Goal: Answer question/provide support: Share knowledge or assist other users

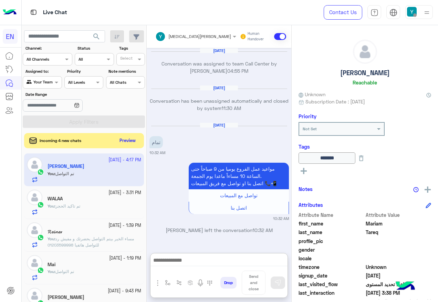
scroll to position [69, 0]
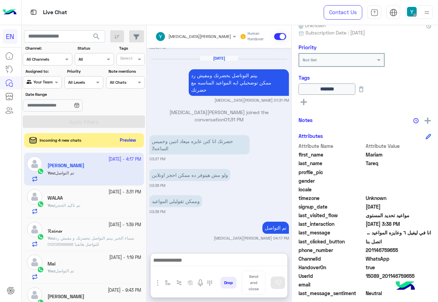
click at [138, 139] on button "Preview" at bounding box center [127, 140] width 21 height 9
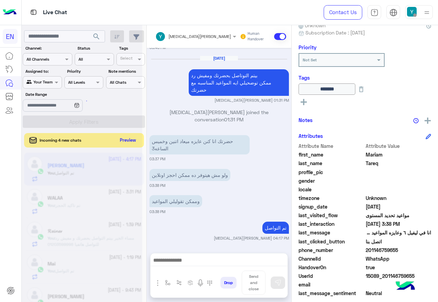
scroll to position [660, 0]
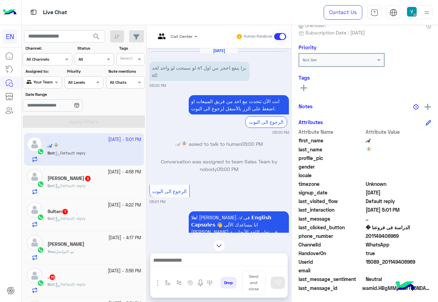
click at [185, 37] on div at bounding box center [176, 35] width 49 height 7
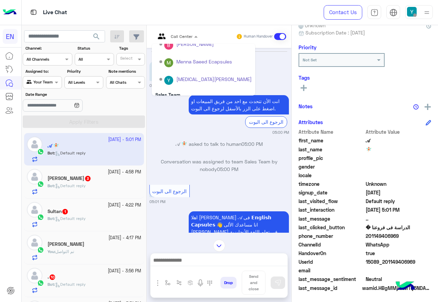
scroll to position [114, 0]
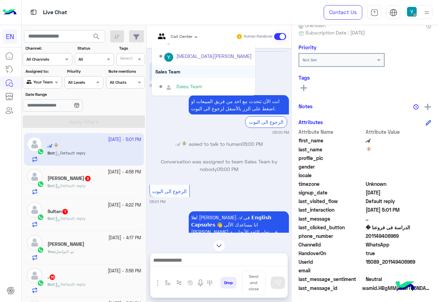
click at [190, 77] on div "Sales Team" at bounding box center [203, 71] width 103 height 13
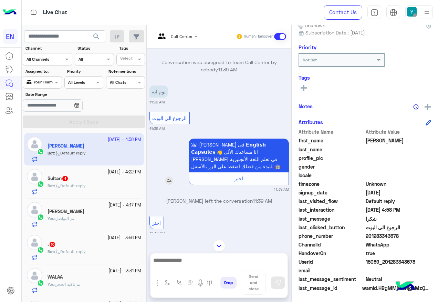
scroll to position [157, 0]
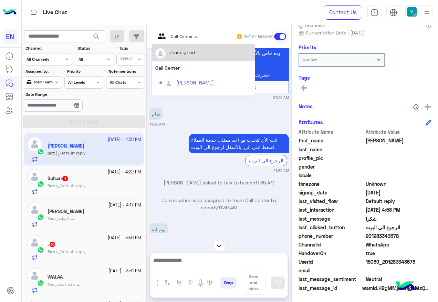
drag, startPoint x: 172, startPoint y: 34, endPoint x: 180, endPoint y: 45, distance: 13.0
click at [173, 34] on input "text" at bounding box center [167, 35] width 25 height 6
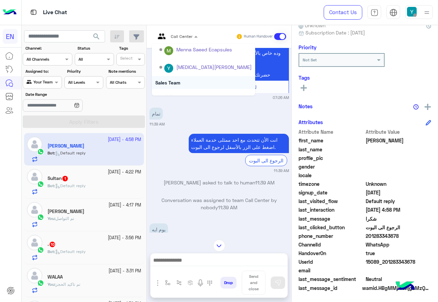
click at [205, 81] on div "Sales Team" at bounding box center [203, 82] width 103 height 13
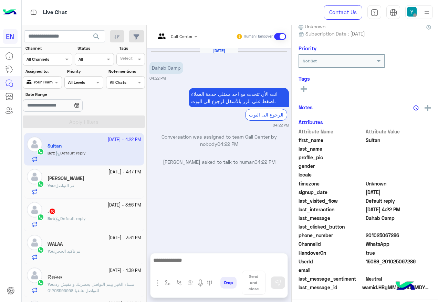
scroll to position [68, 0]
drag, startPoint x: 188, startPoint y: 25, endPoint x: 183, endPoint y: 36, distance: 11.9
click at [185, 32] on div "Call Center Human Handover" at bounding box center [219, 36] width 145 height 23
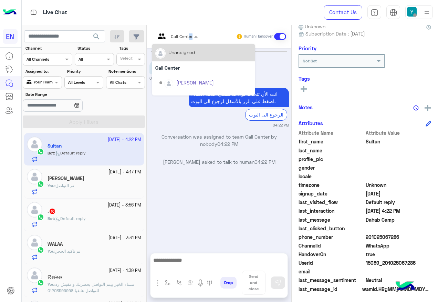
scroll to position [69, 0]
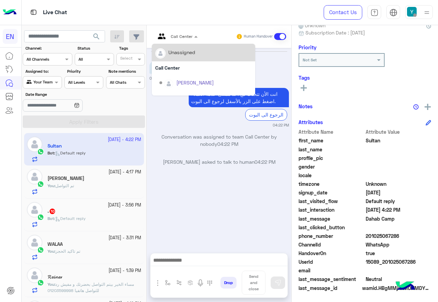
click at [185, 36] on div at bounding box center [176, 35] width 49 height 7
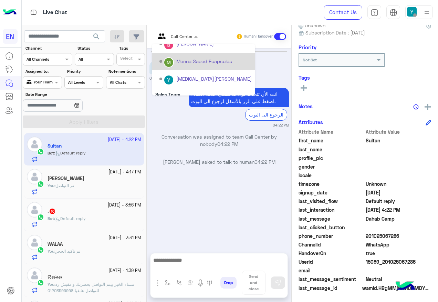
scroll to position [114, 0]
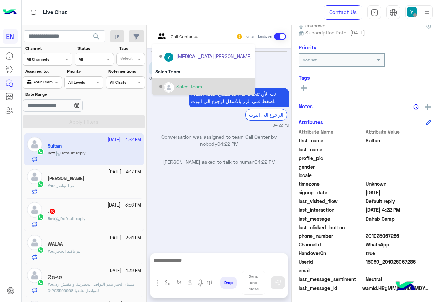
click at [196, 85] on div "Sales Team" at bounding box center [189, 86] width 26 height 7
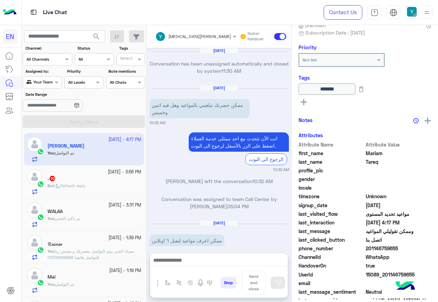
scroll to position [611, 0]
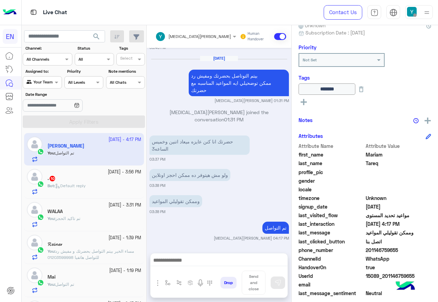
click at [75, 189] on div "Bot : Default reply" at bounding box center [95, 188] width 94 height 12
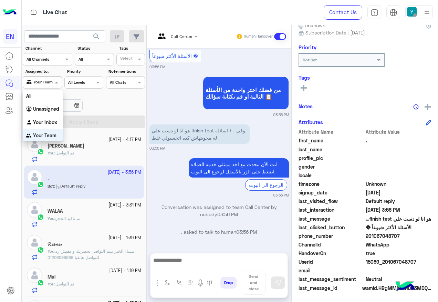
click at [56, 81] on span at bounding box center [57, 81] width 9 height 7
click at [44, 100] on div "All" at bounding box center [43, 95] width 40 height 13
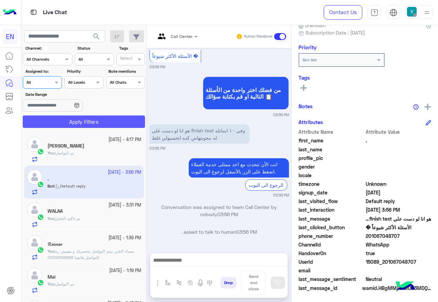
click at [64, 125] on button "Apply Filters" at bounding box center [84, 121] width 122 height 12
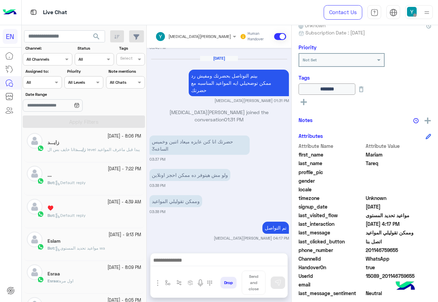
click at [47, 77] on div "Agent Filter All" at bounding box center [42, 82] width 39 height 12
click at [54, 105] on div "Unassigned" at bounding box center [43, 108] width 40 height 13
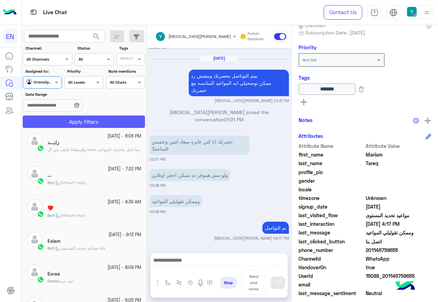
click at [63, 120] on button "Apply Filters" at bounding box center [84, 121] width 122 height 12
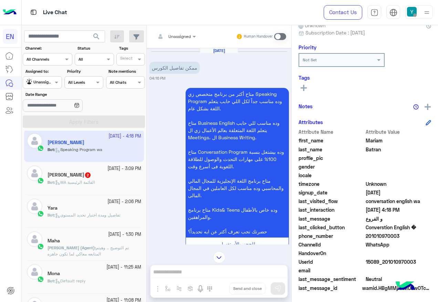
click at [184, 42] on div "Unassigned" at bounding box center [172, 37] width 35 height 14
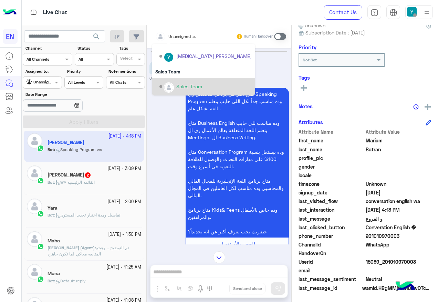
click at [181, 79] on div "Sales Team" at bounding box center [203, 87] width 103 height 18
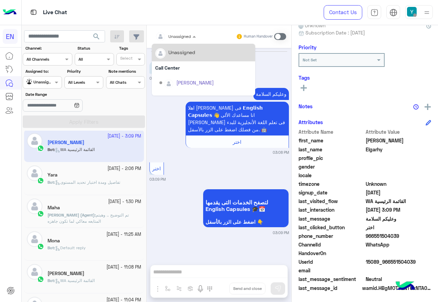
drag, startPoint x: 173, startPoint y: 39, endPoint x: 180, endPoint y: 45, distance: 9.3
click at [175, 39] on div "Unassigned" at bounding box center [179, 36] width 22 height 6
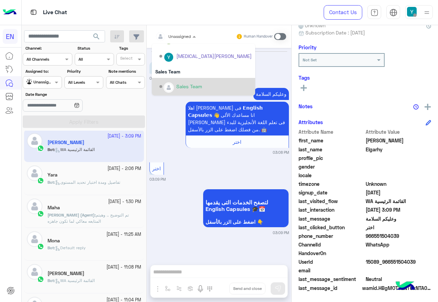
click at [184, 86] on div "Sales Team" at bounding box center [189, 86] width 26 height 7
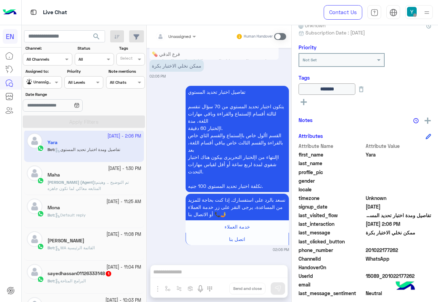
click at [41, 85] on div "Unassigned" at bounding box center [40, 82] width 26 height 7
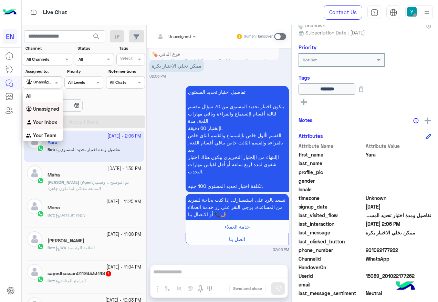
click at [51, 120] on b "Your Inbox" at bounding box center [45, 122] width 24 height 6
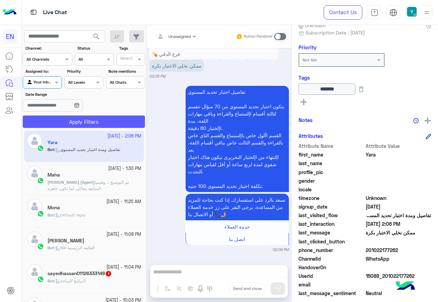
click at [53, 119] on button "Apply Filters" at bounding box center [84, 121] width 122 height 12
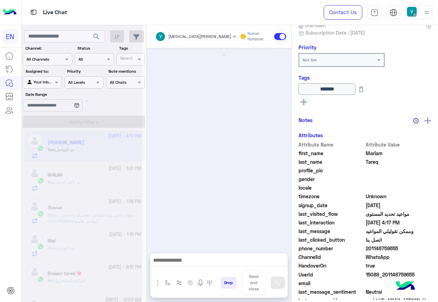
scroll to position [611, 0]
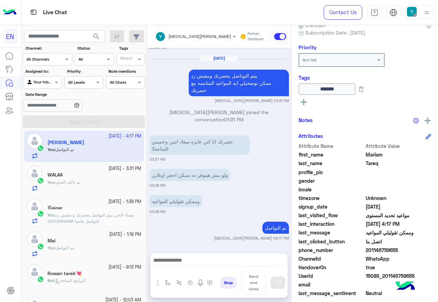
click at [48, 81] on div at bounding box center [42, 81] width 38 height 7
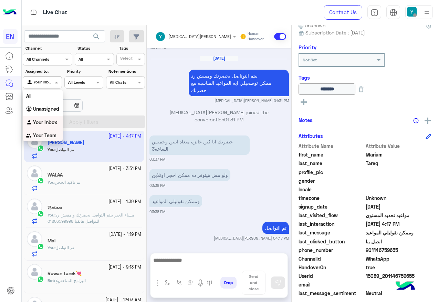
click at [56, 135] on b "Your Team" at bounding box center [44, 135] width 23 height 6
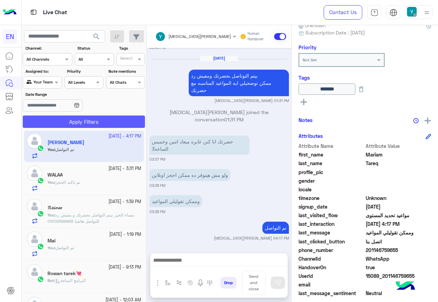
click at [63, 122] on button "Apply Filters" at bounding box center [84, 121] width 122 height 12
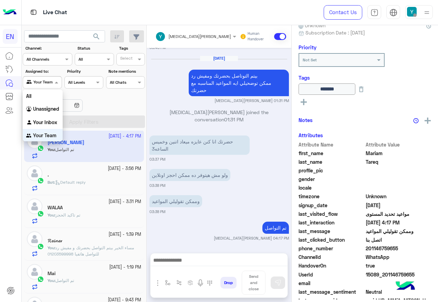
click at [31, 84] on img at bounding box center [30, 82] width 7 height 7
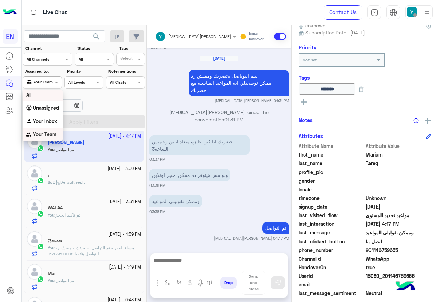
click at [45, 98] on div "All" at bounding box center [43, 94] width 40 height 13
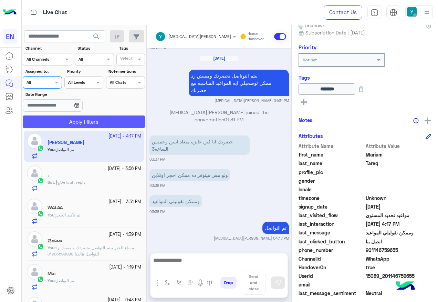
click at [67, 118] on button "Apply Filters" at bounding box center [84, 121] width 122 height 12
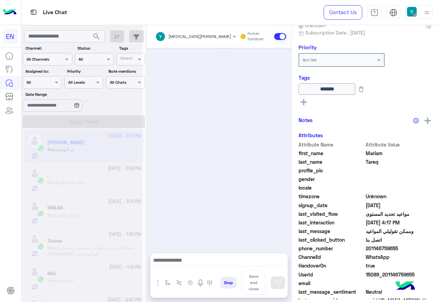
scroll to position [611, 0]
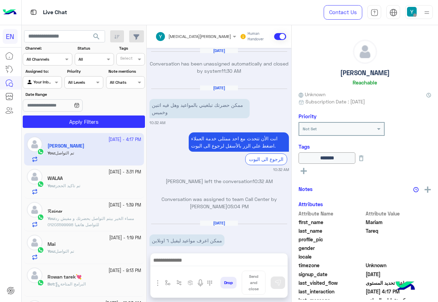
scroll to position [611, 0]
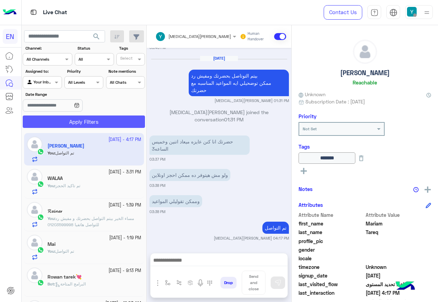
click at [73, 122] on button "Apply Filters" at bounding box center [84, 121] width 122 height 12
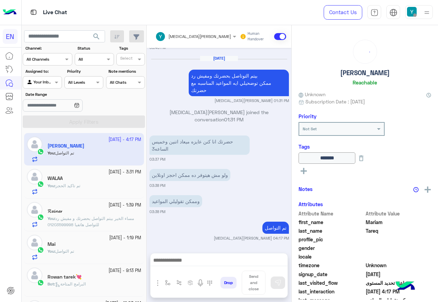
click at [43, 81] on div at bounding box center [42, 81] width 38 height 7
click at [49, 129] on div "Your Team" at bounding box center [43, 135] width 40 height 13
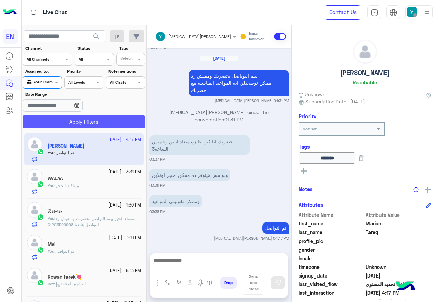
click at [62, 122] on button "Apply Filters" at bounding box center [84, 121] width 122 height 12
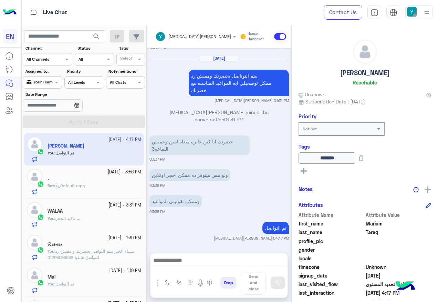
click at [40, 79] on input "text" at bounding box center [35, 81] width 16 height 6
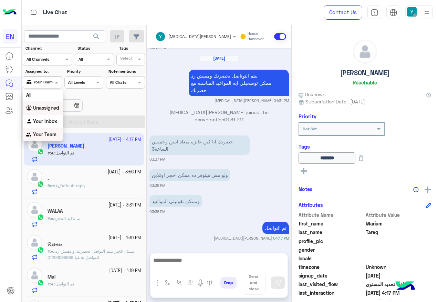
click at [45, 106] on b "Unassigned" at bounding box center [46, 108] width 26 height 6
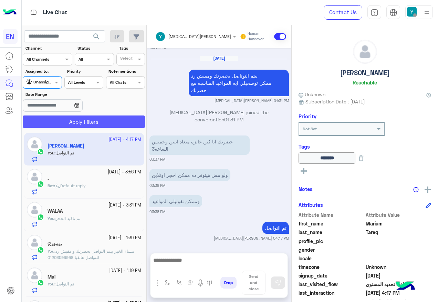
click at [48, 120] on button "Apply Filters" at bounding box center [84, 121] width 122 height 12
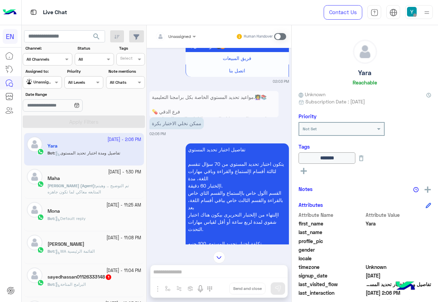
scroll to position [819, 0]
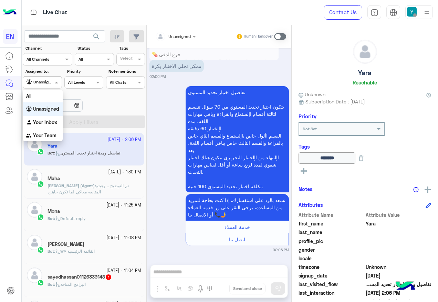
click at [54, 83] on span at bounding box center [57, 81] width 9 height 7
click at [52, 96] on div "All" at bounding box center [43, 96] width 40 height 13
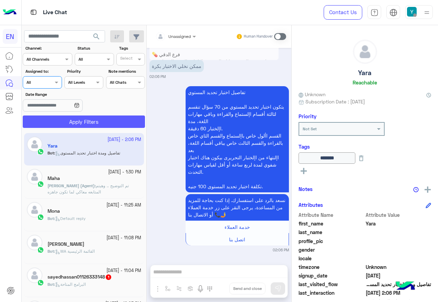
click at [62, 121] on button "Apply Filters" at bounding box center [84, 121] width 122 height 12
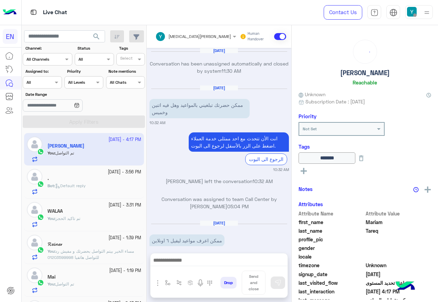
scroll to position [611, 0]
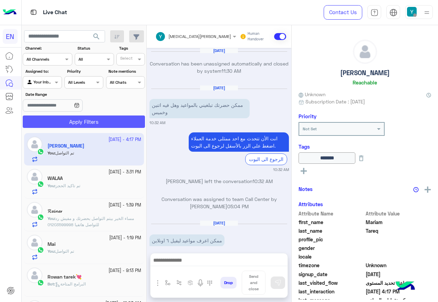
scroll to position [611, 0]
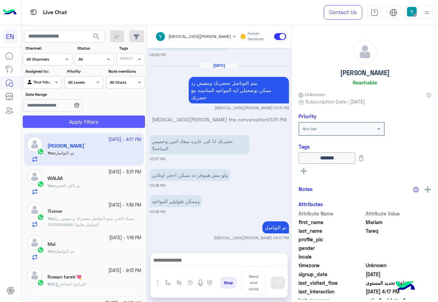
click at [90, 123] on button "Apply Filters" at bounding box center [84, 121] width 122 height 12
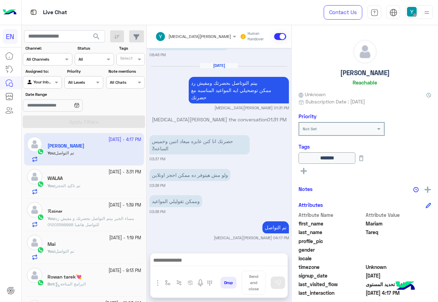
click at [45, 80] on div at bounding box center [42, 81] width 38 height 7
click at [44, 132] on div "Your Team" at bounding box center [43, 135] width 40 height 13
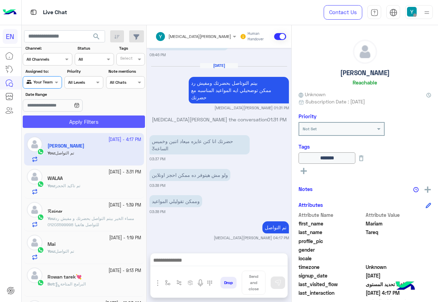
click at [45, 116] on button "Apply Filters" at bounding box center [84, 121] width 122 height 12
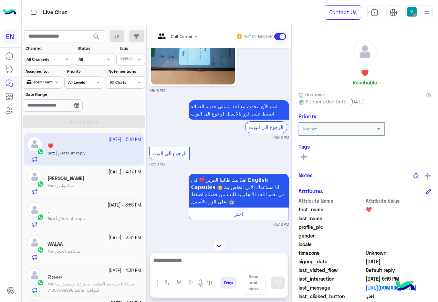
scroll to position [302, 0]
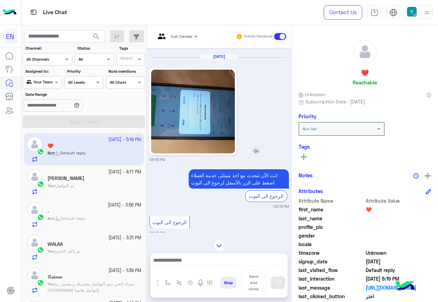
click at [200, 133] on img at bounding box center [193, 112] width 84 height 84
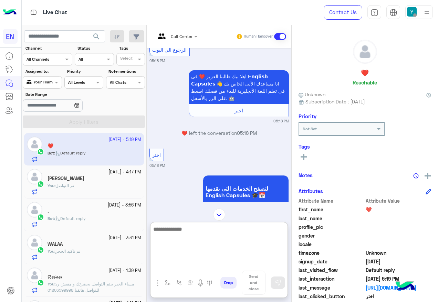
click at [204, 261] on textarea at bounding box center [218, 244] width 137 height 41
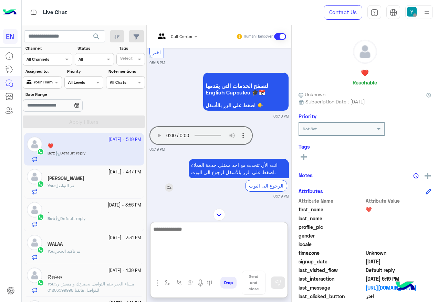
scroll to position [577, 0]
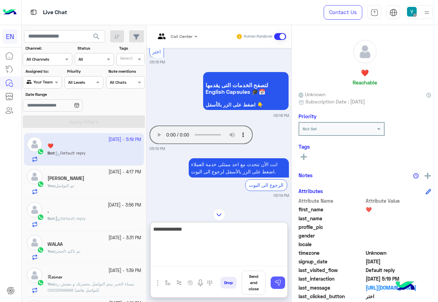
type textarea "**********"
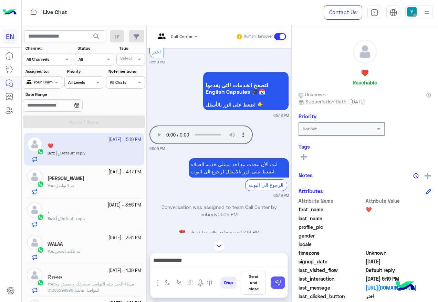
click at [284, 283] on button at bounding box center [278, 282] width 14 height 12
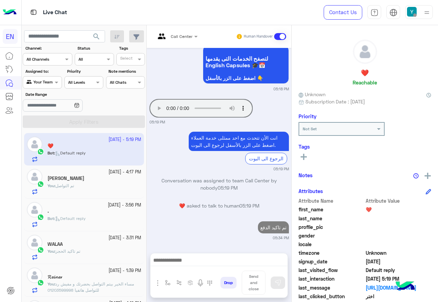
scroll to position [621, 0]
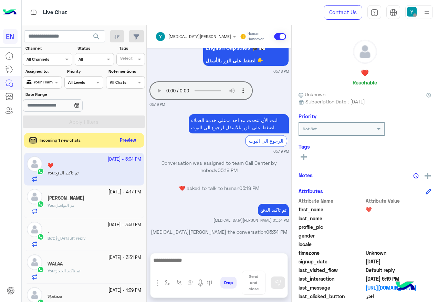
click at [128, 136] on button "Preview" at bounding box center [127, 140] width 21 height 9
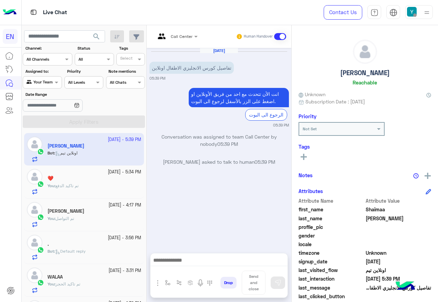
click at [180, 29] on div "Call Center Human Handover" at bounding box center [219, 36] width 145 height 23
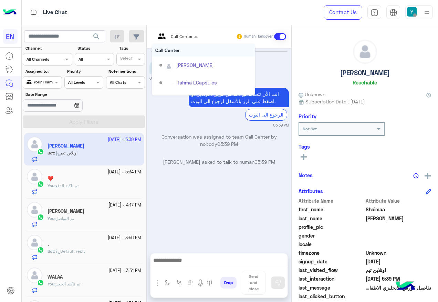
click at [180, 32] on div at bounding box center [176, 35] width 49 height 7
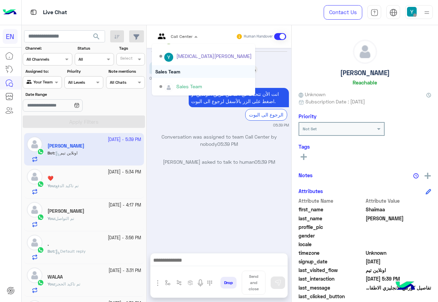
click at [197, 72] on div "Sales Team" at bounding box center [203, 71] width 103 height 13
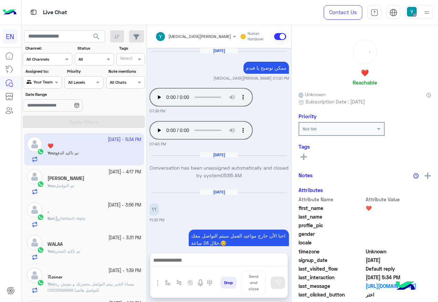
scroll to position [577, 0]
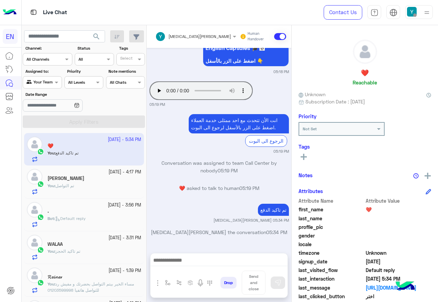
click at [50, 83] on div at bounding box center [42, 81] width 38 height 7
click at [44, 98] on div "All" at bounding box center [43, 95] width 40 height 13
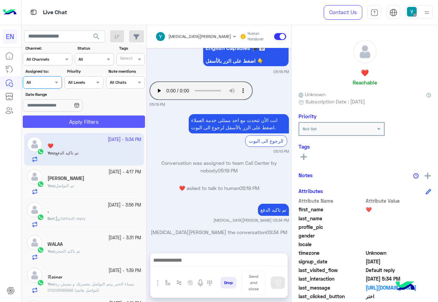
click at [66, 119] on button "Apply Filters" at bounding box center [84, 121] width 122 height 12
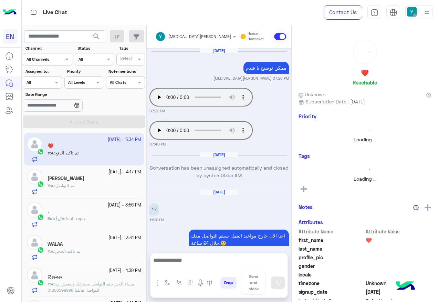
scroll to position [577, 0]
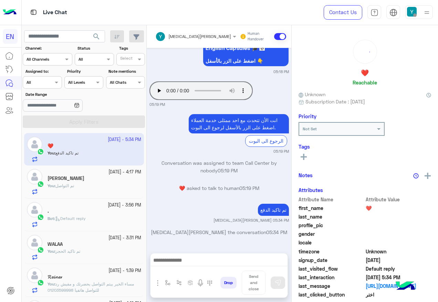
click at [45, 74] on label "Assigned to:" at bounding box center [42, 71] width 35 height 6
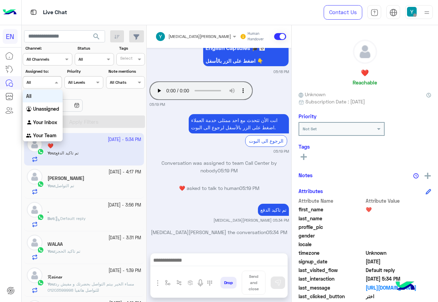
click at [50, 79] on div at bounding box center [42, 81] width 38 height 7
drag, startPoint x: 51, startPoint y: 109, endPoint x: 53, endPoint y: 115, distance: 6.2
click at [51, 109] on b "Unassigned" at bounding box center [46, 109] width 26 height 6
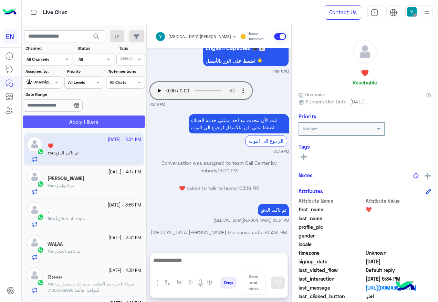
click at [56, 122] on button "Apply Filters" at bounding box center [84, 121] width 122 height 12
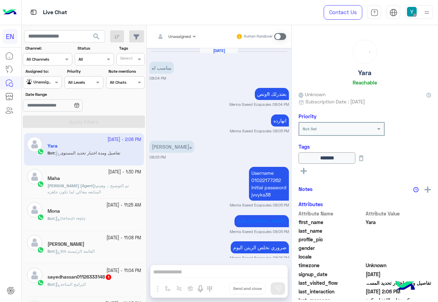
scroll to position [819, 0]
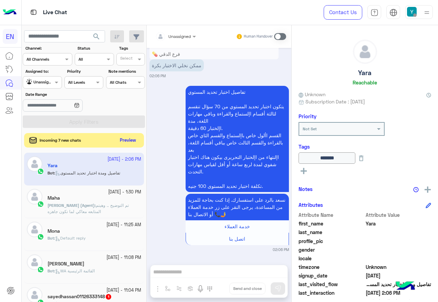
click at [133, 140] on button "Preview" at bounding box center [127, 140] width 21 height 9
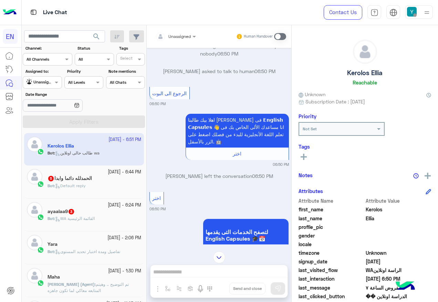
scroll to position [374, 0]
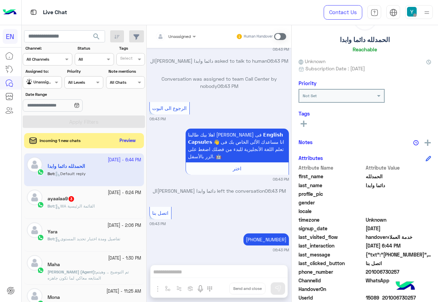
scroll to position [69, 0]
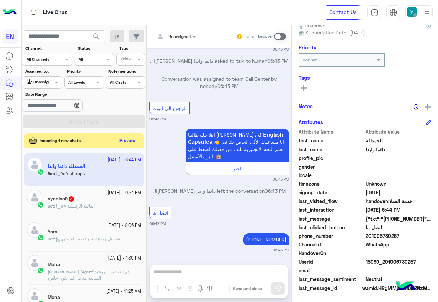
drag, startPoint x: 367, startPoint y: 236, endPoint x: 417, endPoint y: 240, distance: 50.1
click at [417, 240] on div "phone_number [PHONE_NUMBER]" at bounding box center [364, 236] width 133 height 9
copy span "01006730257"
click at [282, 36] on span at bounding box center [280, 36] width 12 height 7
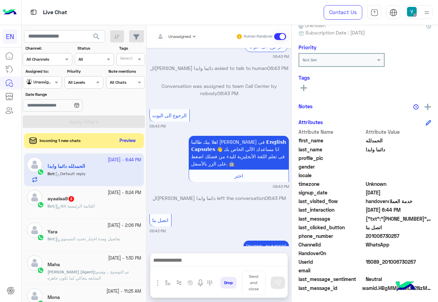
scroll to position [499, 0]
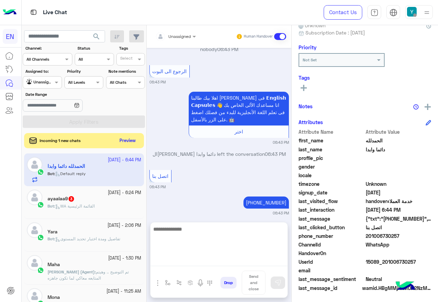
click at [252, 258] on textarea at bounding box center [218, 244] width 137 height 41
type textarea "*"
type textarea "**********"
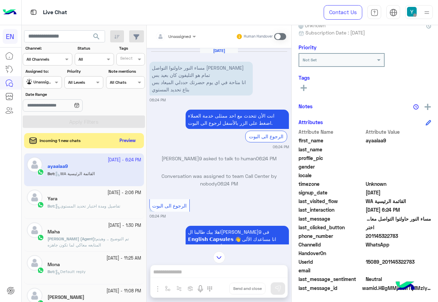
drag, startPoint x: 367, startPoint y: 234, endPoint x: 399, endPoint y: 238, distance: 32.9
click at [399, 238] on span "201145322783" at bounding box center [399, 235] width 66 height 7
copy span "01145322783"
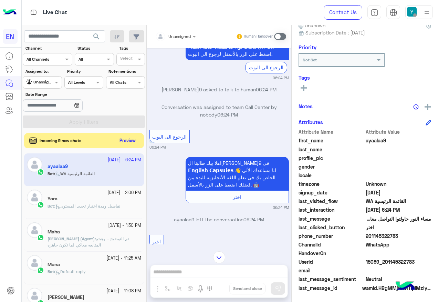
scroll to position [125, 0]
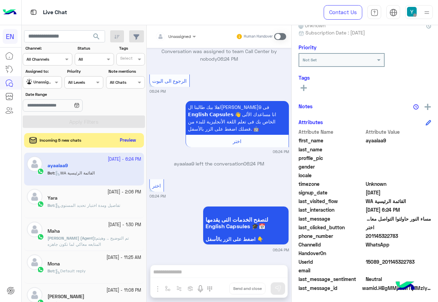
click at [124, 141] on button "Preview" at bounding box center [127, 140] width 21 height 9
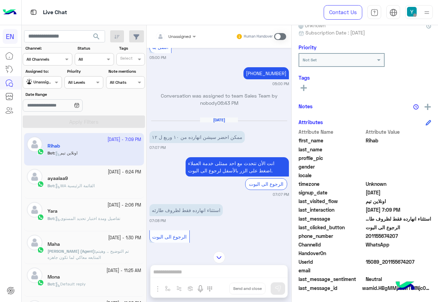
scroll to position [577, 0]
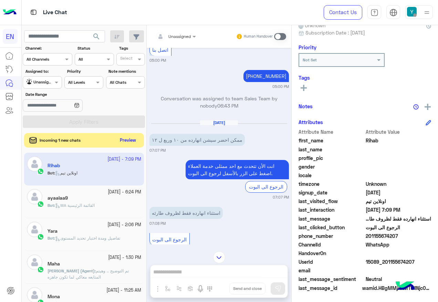
click at [123, 138] on button "Preview" at bounding box center [127, 140] width 21 height 9
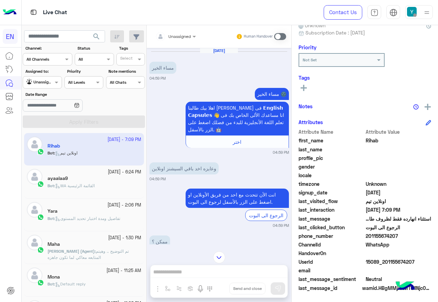
scroll to position [158, 0]
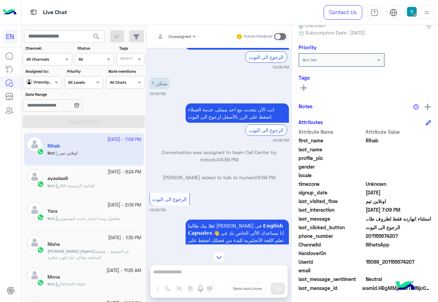
click at [40, 85] on div "Unassigned" at bounding box center [40, 82] width 26 height 7
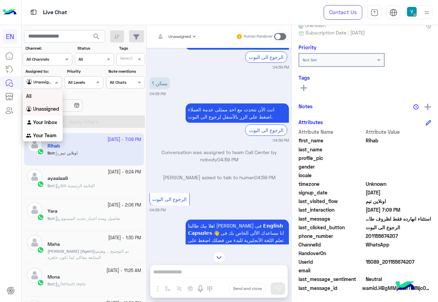
click at [50, 101] on div "All" at bounding box center [43, 96] width 40 height 13
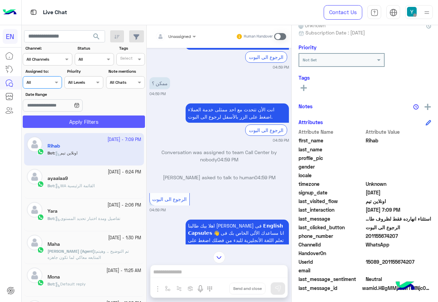
click at [63, 118] on button "Apply Filters" at bounding box center [84, 121] width 122 height 12
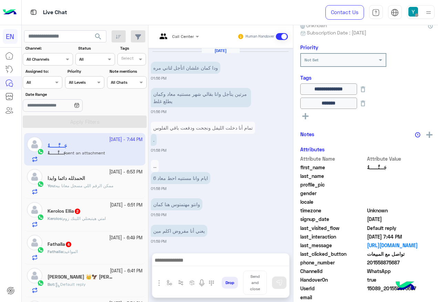
scroll to position [480, 0]
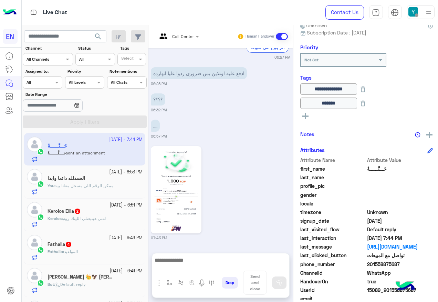
drag, startPoint x: 367, startPoint y: 263, endPoint x: 402, endPoint y: 264, distance: 35.5
click at [402, 264] on span "201558875687" at bounding box center [400, 263] width 66 height 7
copy span "01558875687"
click at [165, 167] on img at bounding box center [176, 190] width 47 height 84
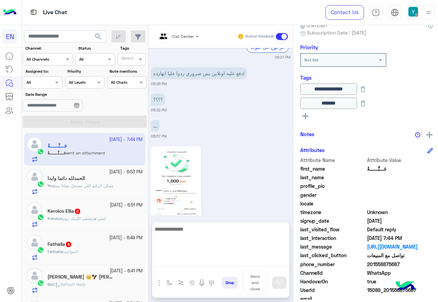
click at [187, 261] on textarea at bounding box center [220, 244] width 137 height 41
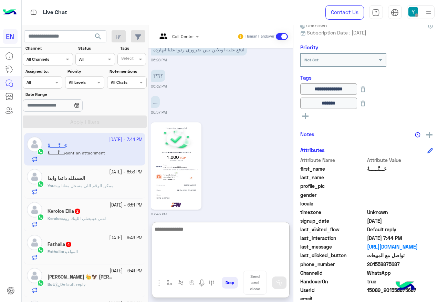
scroll to position [511, 0]
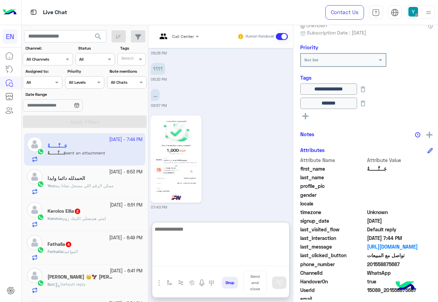
click at [191, 243] on textarea at bounding box center [220, 244] width 137 height 41
type textarea "**********"
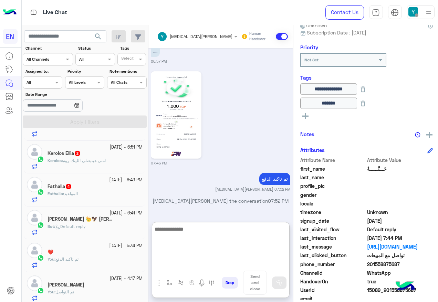
scroll to position [69, 0]
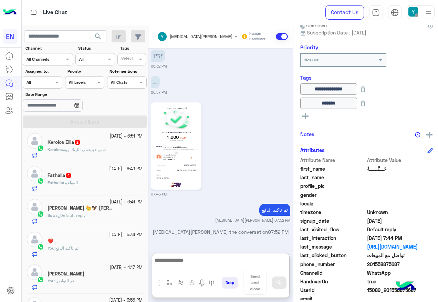
click at [85, 222] on div "Bot : Default reply" at bounding box center [95, 218] width 95 height 12
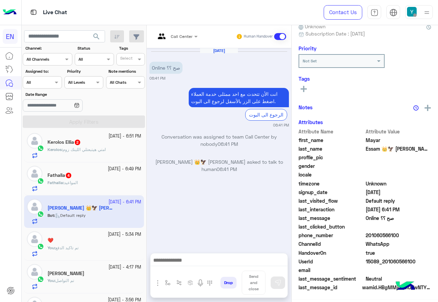
scroll to position [69, 0]
click at [373, 234] on span "201060566100" at bounding box center [399, 235] width 66 height 7
copy span "201060566100"
click at [174, 37] on input "text" at bounding box center [167, 35] width 25 height 6
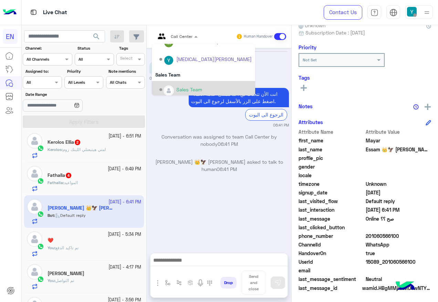
scroll to position [114, 0]
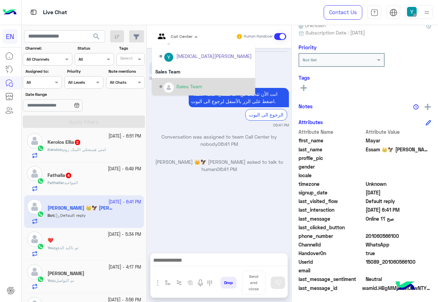
click at [191, 78] on div "Sales Team" at bounding box center [203, 87] width 103 height 18
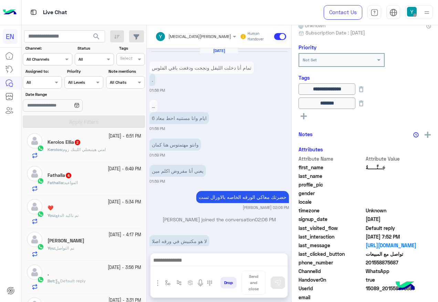
scroll to position [464, 0]
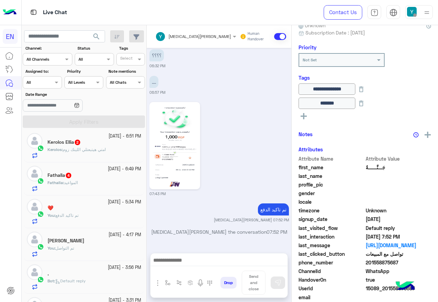
click at [108, 184] on div "Fathalla : المواعيد" at bounding box center [95, 185] width 94 height 12
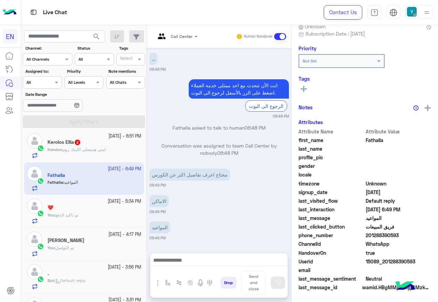
scroll to position [69, 0]
click at [197, 35] on span at bounding box center [196, 36] width 9 height 7
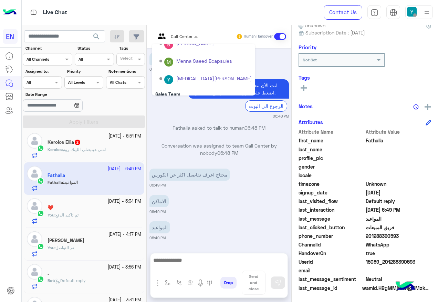
scroll to position [114, 0]
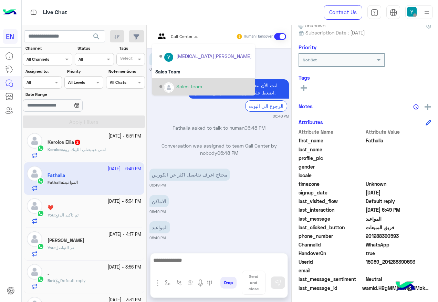
click at [209, 83] on div "Sales Team" at bounding box center [205, 87] width 92 height 12
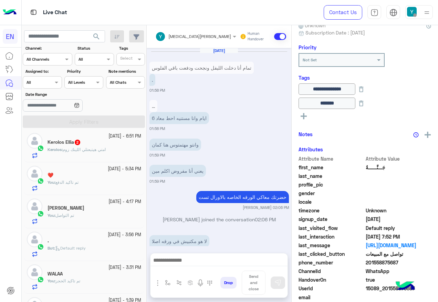
scroll to position [464, 0]
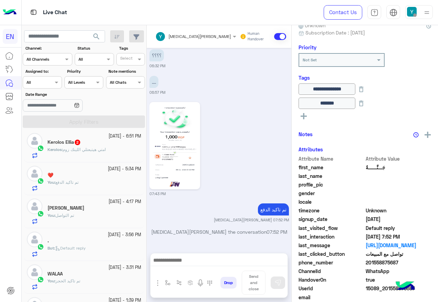
click at [101, 142] on div "Kerolos Ellia 2" at bounding box center [95, 142] width 94 height 7
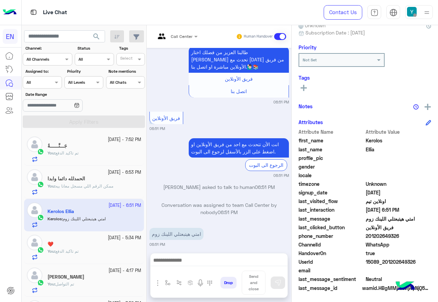
click at [91, 174] on div "[DATE] - 6:53 PM" at bounding box center [95, 172] width 94 height 7
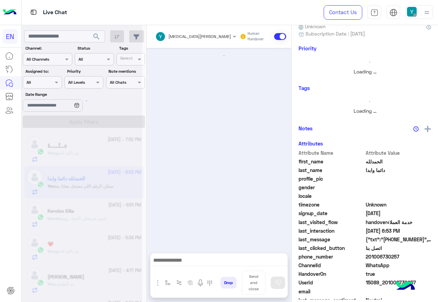
click at [91, 150] on div "You : تم تاكيد الدفع" at bounding box center [95, 156] width 94 height 12
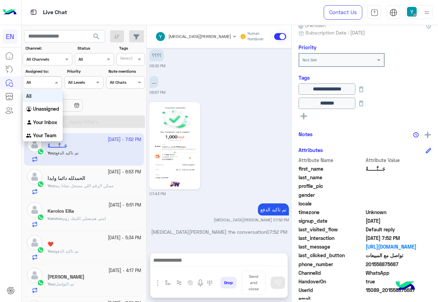
click at [36, 78] on div "Agent Filter All" at bounding box center [42, 82] width 39 height 12
click at [44, 109] on b "Unassigned" at bounding box center [46, 109] width 26 height 6
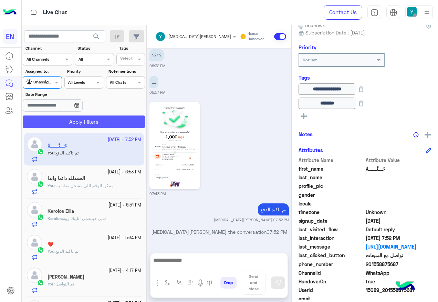
click at [59, 123] on button "Apply Filters" at bounding box center [84, 121] width 122 height 12
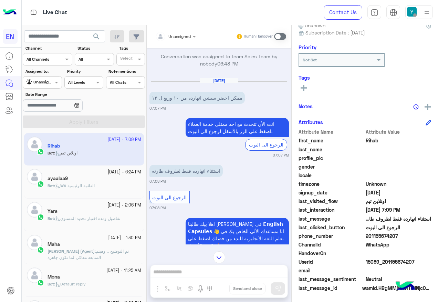
scroll to position [611, 0]
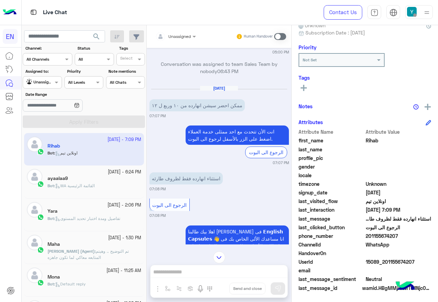
click at [91, 188] on p "Bot : WA القائمة الرئيسية" at bounding box center [71, 185] width 47 height 6
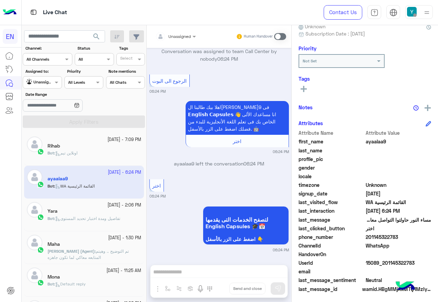
scroll to position [69, 0]
